Goal: Information Seeking & Learning: Learn about a topic

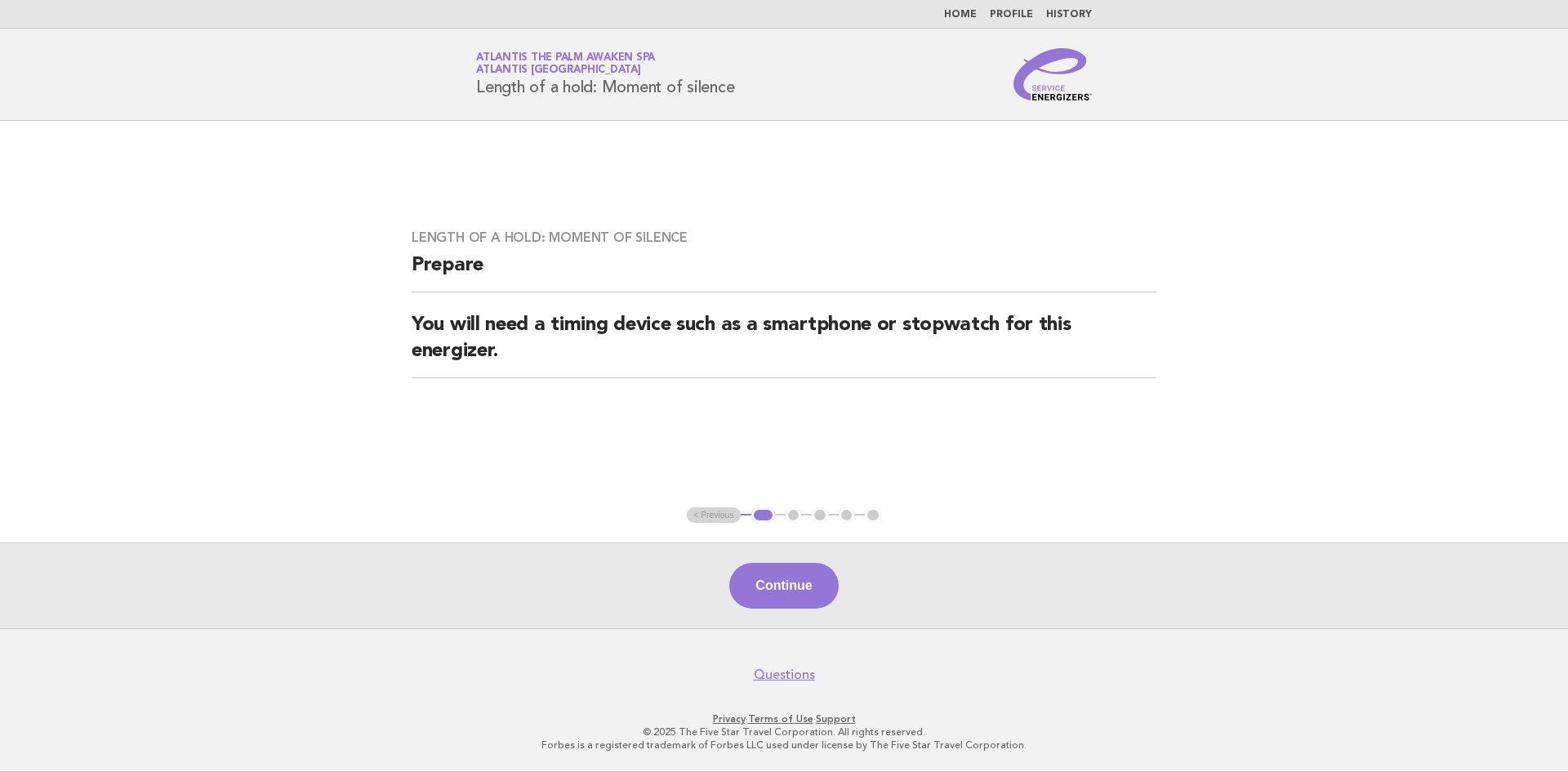
click at [960, 16] on link "Home" at bounding box center [961, 15] width 33 height 10
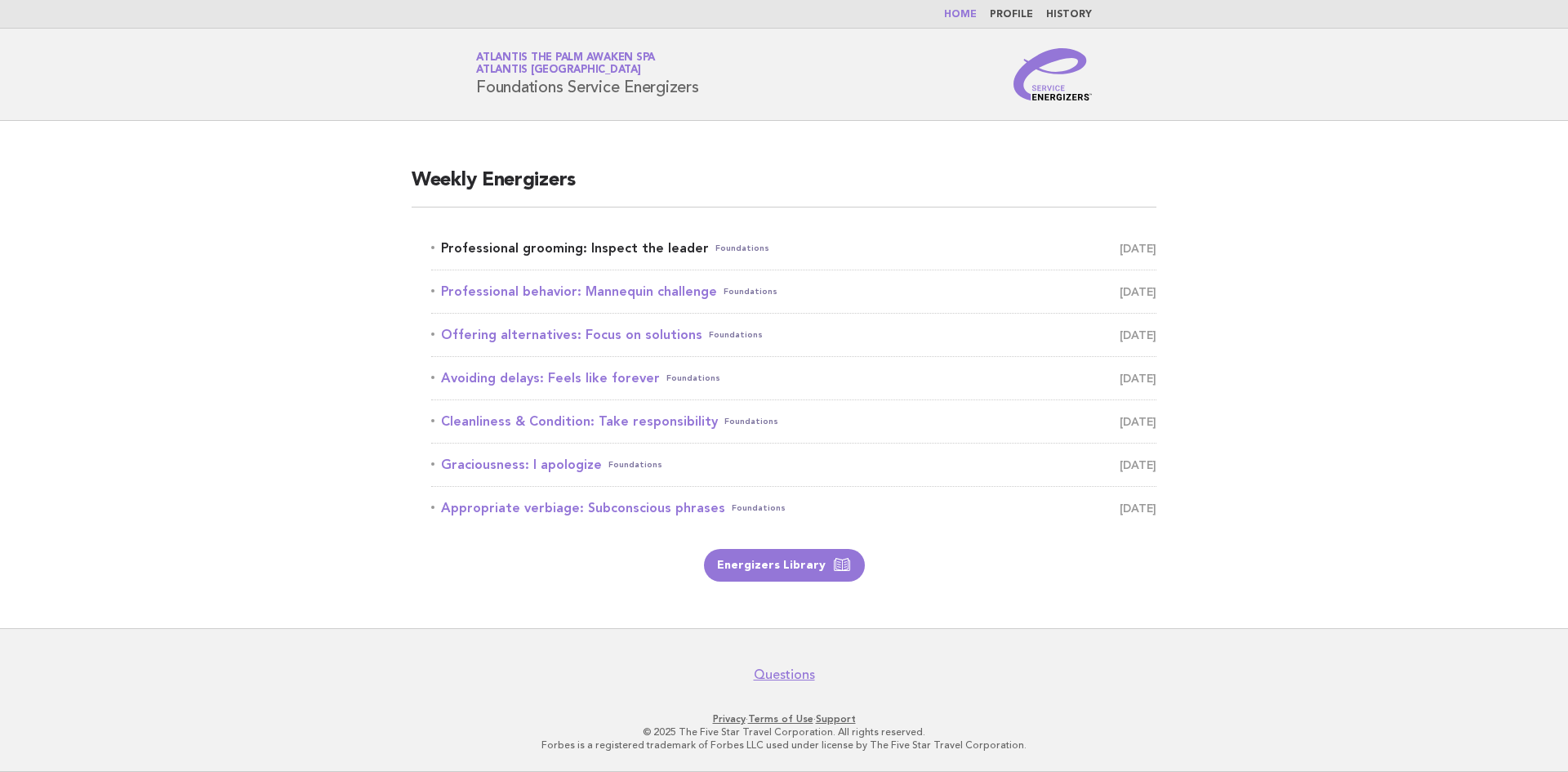
drag, startPoint x: 589, startPoint y: 248, endPoint x: 798, endPoint y: 256, distance: 209.2
click at [591, 249] on link "Professional grooming: Inspect the leader Foundations September 4" at bounding box center [793, 248] width 725 height 23
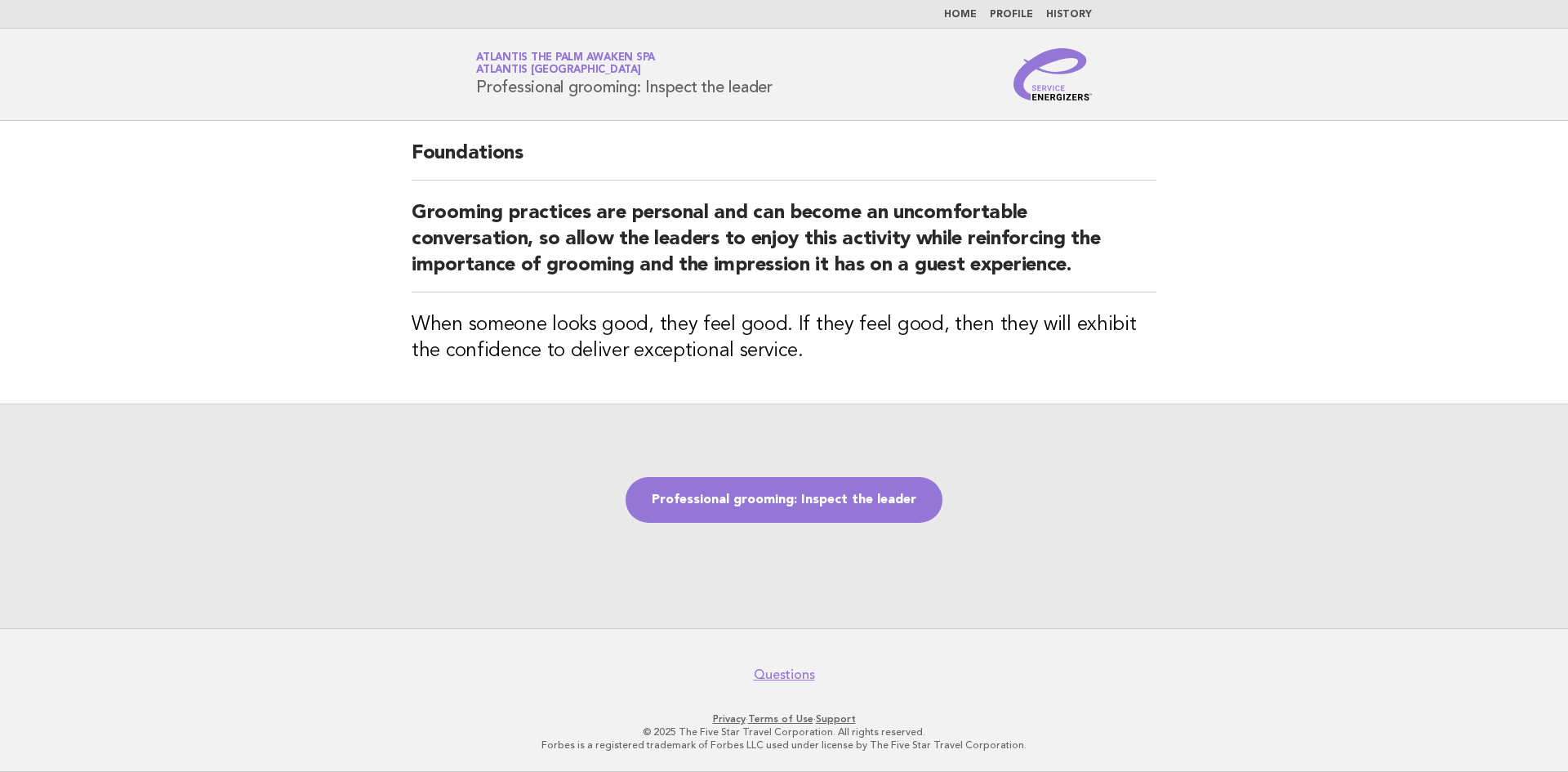
drag, startPoint x: 798, startPoint y: 85, endPoint x: 475, endPoint y: 95, distance: 323.2
click at [475, 95] on div "Service Energizers Atlantis The Palm Awaken Spa Atlantis [GEOGRAPHIC_DATA] Prof…" at bounding box center [784, 75] width 661 height 52
copy h1 "Professional grooming: Inspect the leader"
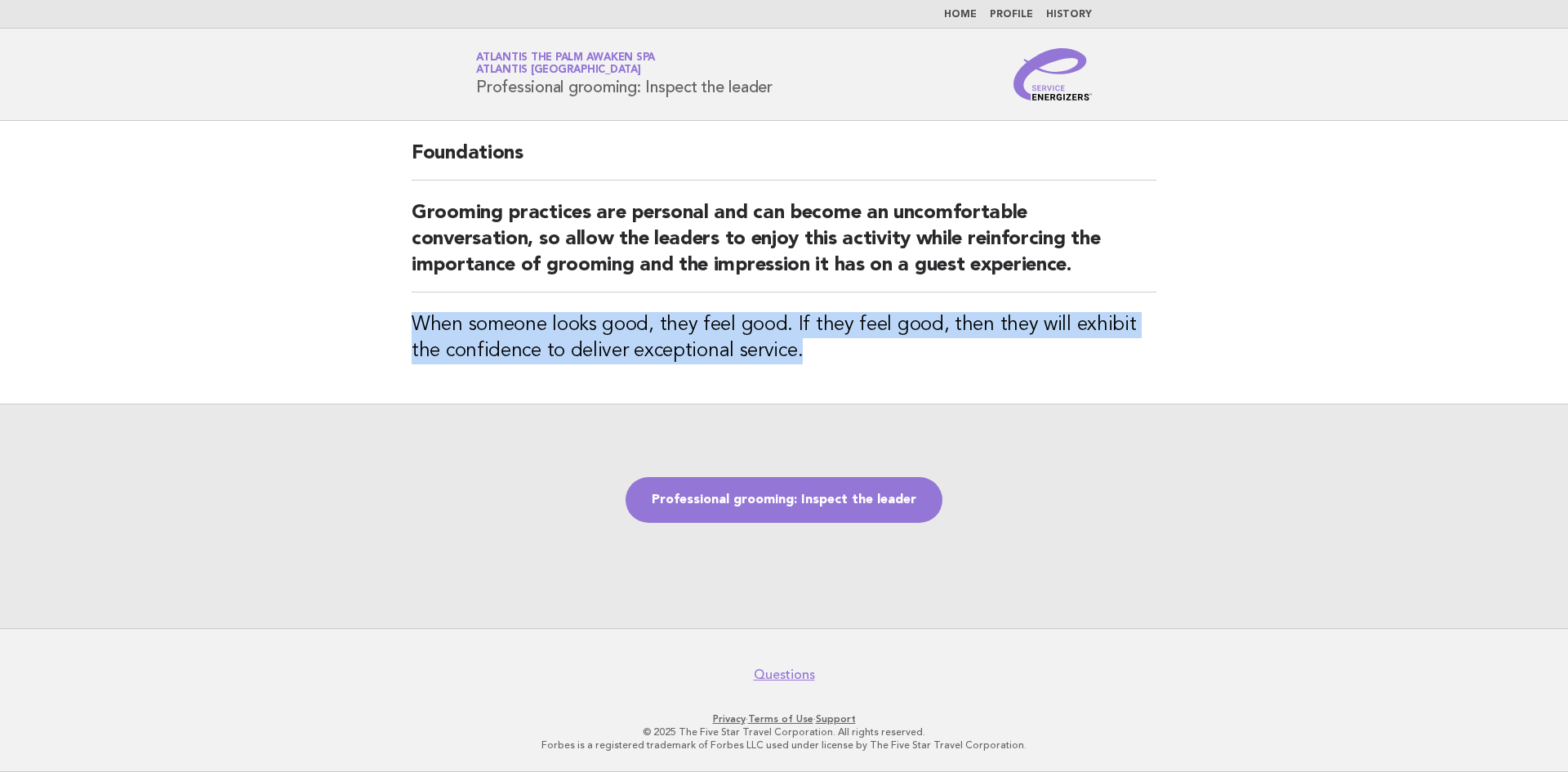
drag, startPoint x: 765, startPoint y: 364, endPoint x: 405, endPoint y: 329, distance: 361.7
click at [405, 329] on div "Foundations Grooming practices are personal and can become an uncomfortable con…" at bounding box center [784, 261] width 784 height 283
copy h3 "When someone looks good, they feel good. If they feel good, then they will exhi…"
